Goal: Task Accomplishment & Management: Manage account settings

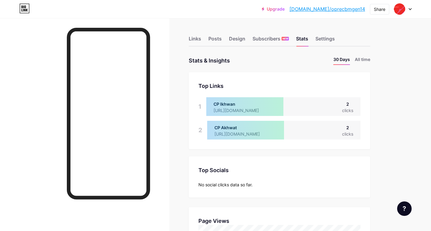
scroll to position [231, 431]
click at [347, 115] on div "CP Ikhwan [URL][DOMAIN_NAME] 2 clicks" at bounding box center [283, 106] width 154 height 19
click at [352, 107] on div "clicks" at bounding box center [347, 110] width 11 height 6
click at [349, 108] on div "clicks" at bounding box center [347, 110] width 11 height 6
click at [349, 107] on div "clicks" at bounding box center [347, 110] width 11 height 6
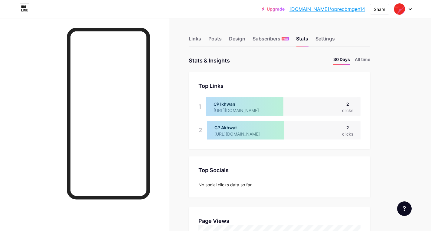
drag, startPoint x: 346, startPoint y: 99, endPoint x: 345, endPoint y: 82, distance: 17.0
click at [346, 98] on div "CP Ikhwan [URL][DOMAIN_NAME] 2 clicks" at bounding box center [283, 106] width 154 height 19
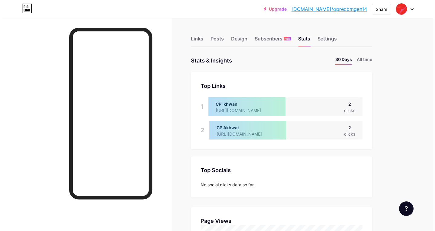
scroll to position [0, 0]
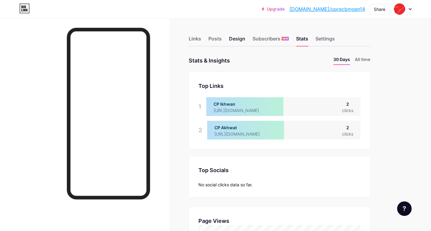
click at [233, 39] on div "Design" at bounding box center [237, 40] width 16 height 11
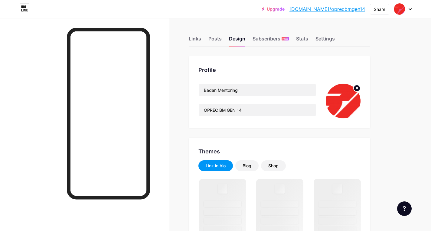
click at [356, 87] on icon at bounding box center [357, 88] width 2 height 2
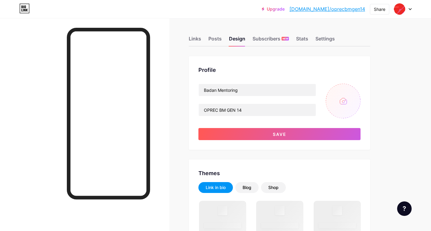
click at [343, 102] on input "file" at bounding box center [342, 101] width 35 height 35
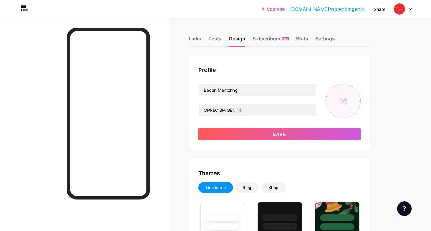
type input "#15151d"
type input "#e00600"
type input "#ffffff"
type input "C:\fakepath\Frame 1.png"
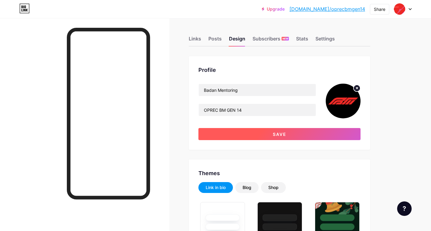
click at [334, 137] on button "Save" at bounding box center [279, 134] width 162 height 12
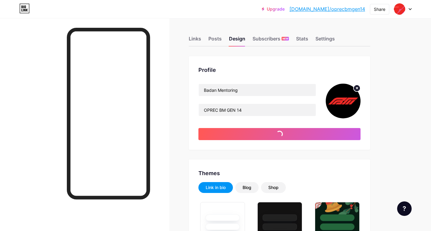
type input "#15151d"
type input "#ffffff"
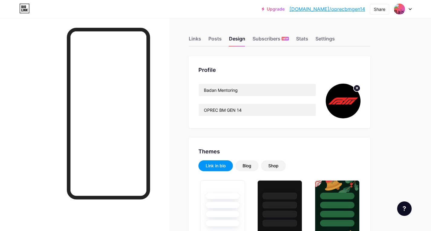
click at [359, 89] on circle at bounding box center [356, 88] width 7 height 7
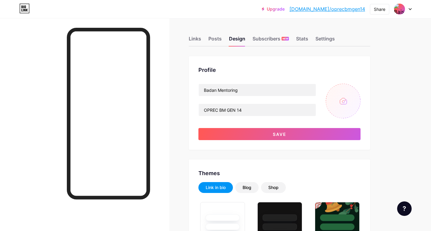
click at [344, 100] on input "file" at bounding box center [342, 101] width 35 height 35
type input "C:\fakepath\Screenshot [DATE] 212705.png"
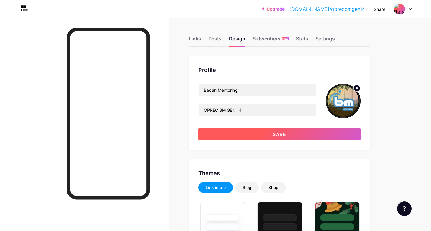
click at [303, 134] on button "Save" at bounding box center [279, 134] width 162 height 12
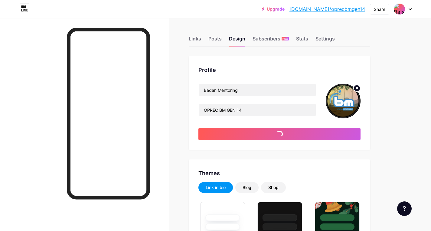
type input "#15151d"
type input "#ffffff"
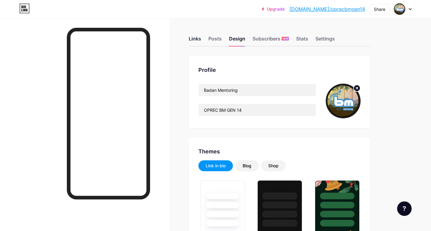
click at [200, 40] on div "Links" at bounding box center [195, 40] width 12 height 11
